Goal: Find specific page/section: Find specific page/section

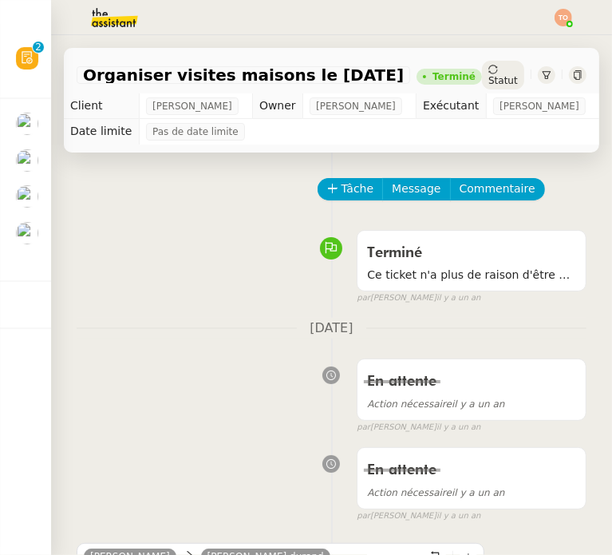
click at [148, 31] on img at bounding box center [102, 17] width 124 height 35
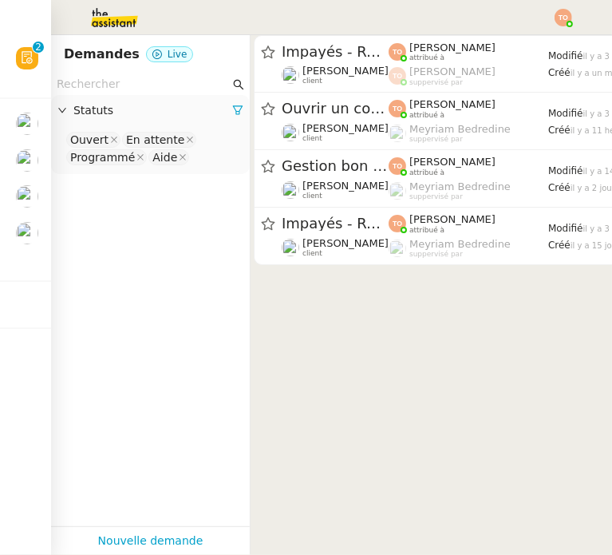
click at [128, 71] on nz-page-header "Demandes Live" at bounding box center [150, 54] width 199 height 38
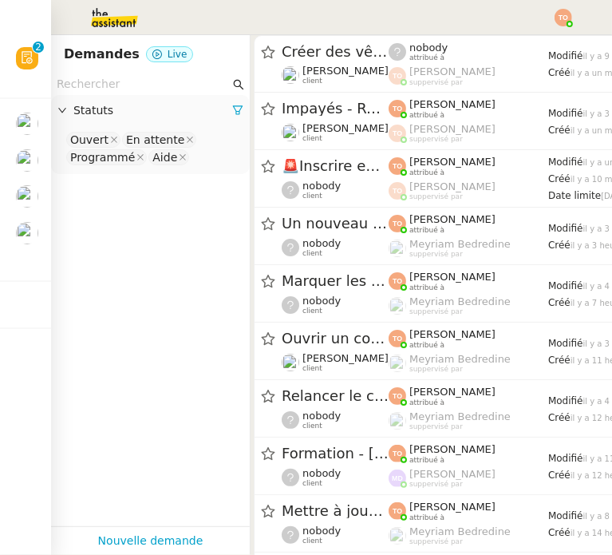
click at [134, 77] on input "text" at bounding box center [143, 84] width 173 height 18
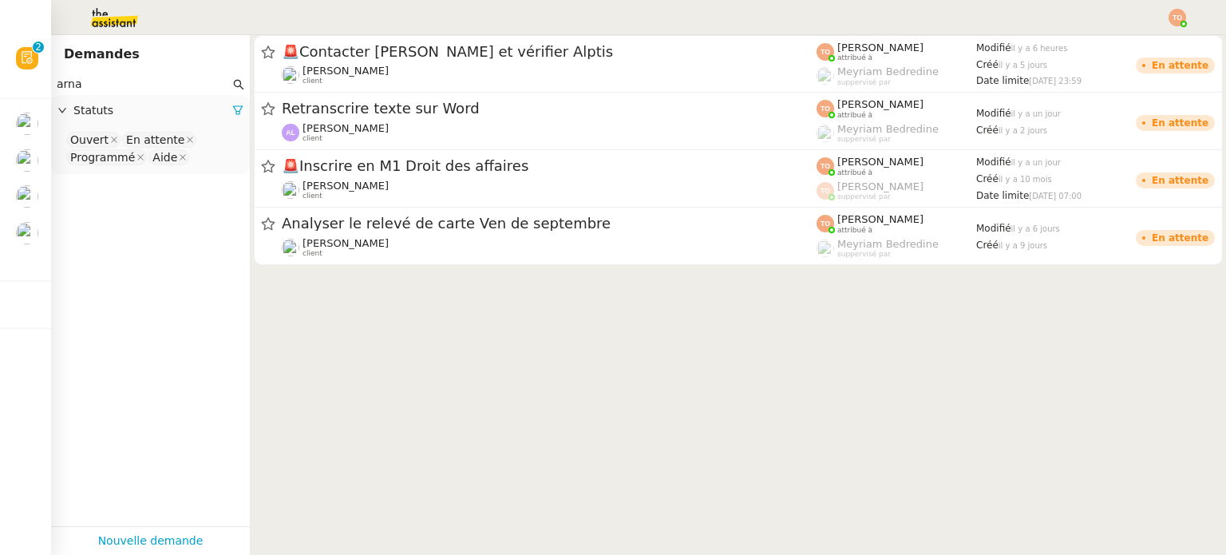
click at [184, 91] on input "arna" at bounding box center [143, 84] width 173 height 18
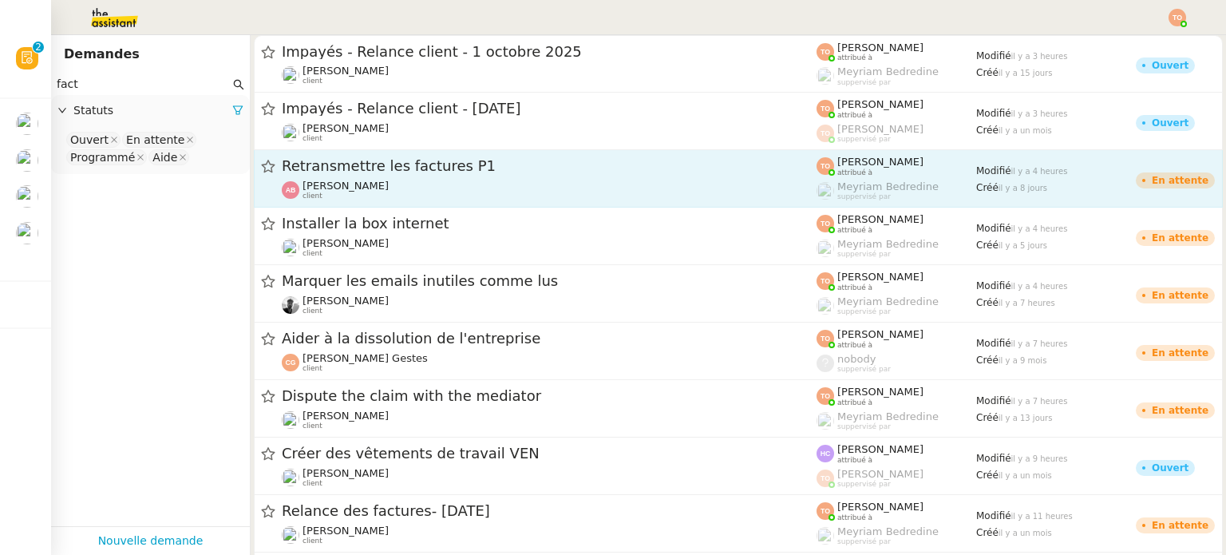
type input "fact"
click at [386, 180] on div "[PERSON_NAME] client" at bounding box center [549, 190] width 535 height 21
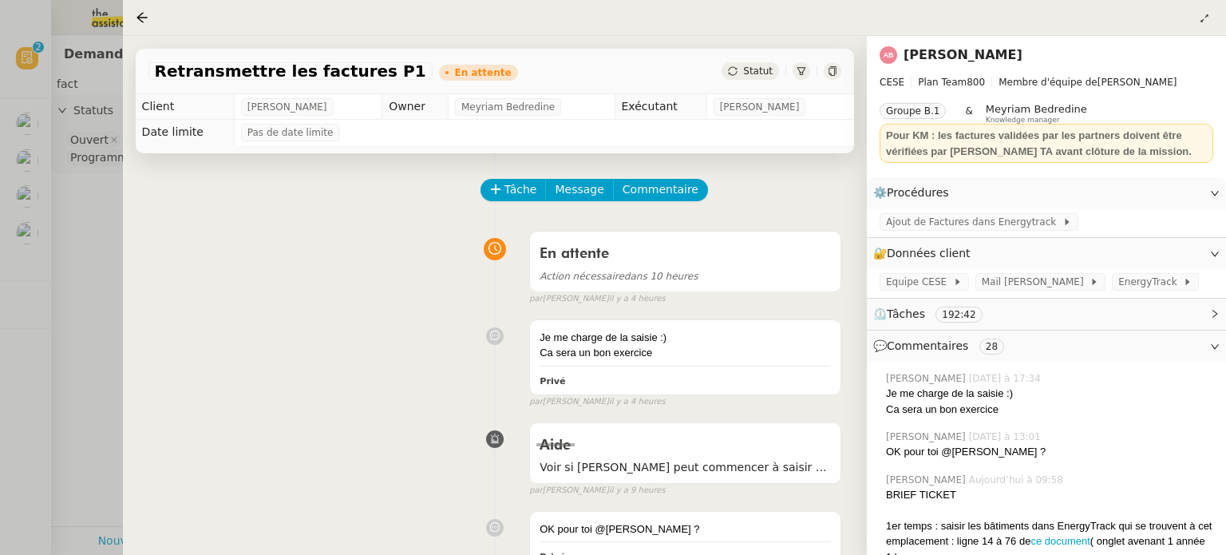
click at [147, 24] on icon at bounding box center [142, 17] width 13 height 13
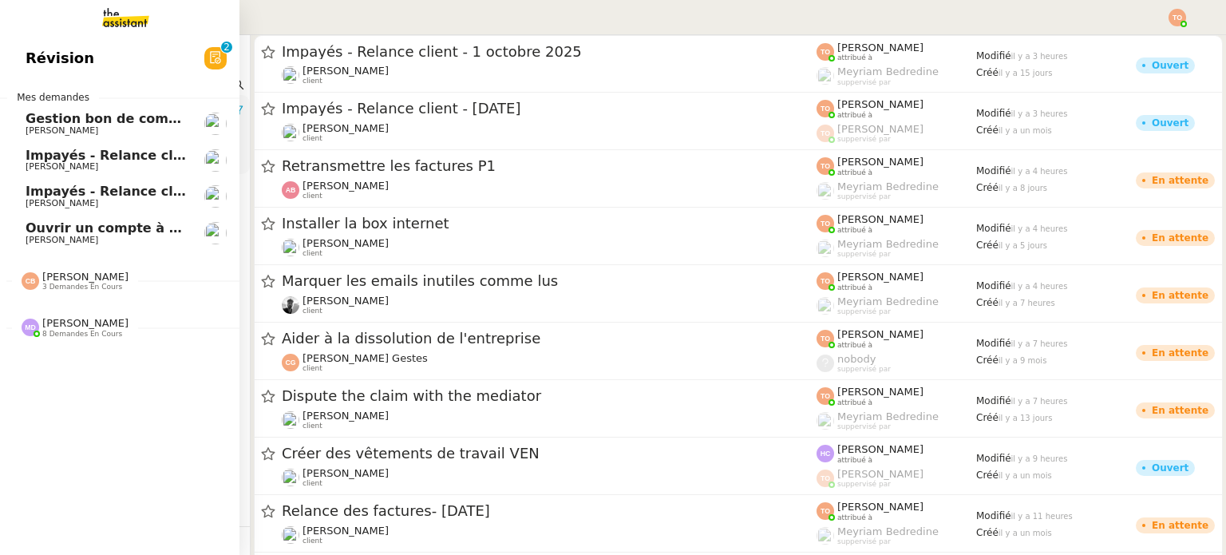
click at [208, 75] on link "Révision 0 1 2 3 4 5 6 7 8 9" at bounding box center [119, 58] width 239 height 37
